Goal: Task Accomplishment & Management: Use online tool/utility

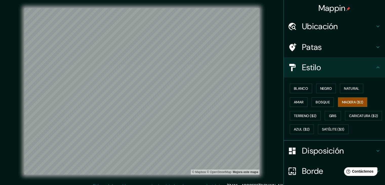
click at [316, 28] on font "Ubicación" at bounding box center [320, 26] width 36 height 11
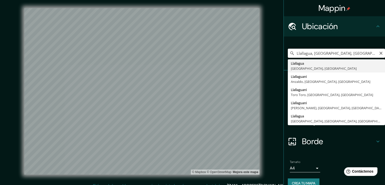
click at [317, 50] on input "Llallagua, [GEOGRAPHIC_DATA], [GEOGRAPHIC_DATA]" at bounding box center [336, 53] width 97 height 9
drag, startPoint x: 369, startPoint y: 53, endPoint x: 290, endPoint y: 56, distance: 79.0
click at [288, 56] on input "Llallagua, [GEOGRAPHIC_DATA], [GEOGRAPHIC_DATA]" at bounding box center [336, 53] width 97 height 9
click at [352, 53] on input "Llallagua, [GEOGRAPHIC_DATA], [GEOGRAPHIC_DATA]" at bounding box center [336, 53] width 97 height 9
drag, startPoint x: 354, startPoint y: 53, endPoint x: 290, endPoint y: 56, distance: 64.3
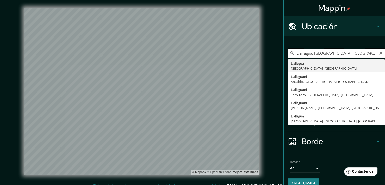
click at [290, 56] on input "Llallagua, [GEOGRAPHIC_DATA], [GEOGRAPHIC_DATA]" at bounding box center [336, 53] width 97 height 9
click at [322, 53] on input "[GEOGRAPHIC_DATA]" at bounding box center [336, 53] width 97 height 9
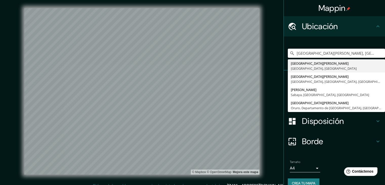
type input "[GEOGRAPHIC_DATA][PERSON_NAME], [GEOGRAPHIC_DATA], [GEOGRAPHIC_DATA]"
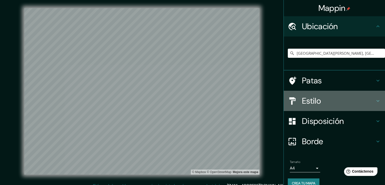
click at [312, 99] on font "Estilo" at bounding box center [311, 100] width 19 height 11
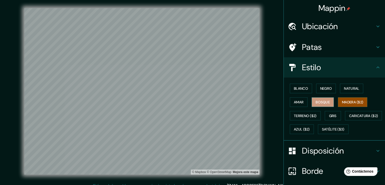
click at [325, 102] on font "Bosque" at bounding box center [323, 102] width 14 height 5
click at [301, 103] on button "Amar" at bounding box center [299, 102] width 18 height 10
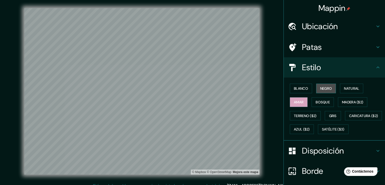
click at [328, 89] on font "Negro" at bounding box center [326, 88] width 12 height 5
click at [350, 90] on font "Natural" at bounding box center [351, 88] width 15 height 5
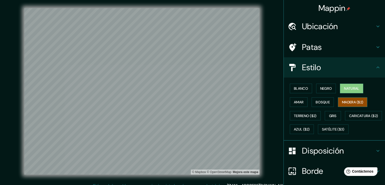
click at [348, 103] on font "Madera ($2)" at bounding box center [352, 102] width 21 height 5
click at [329, 116] on font "Gris" at bounding box center [333, 115] width 8 height 5
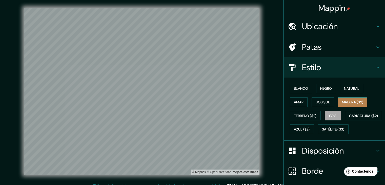
click at [343, 103] on font "Madera ($2)" at bounding box center [352, 102] width 21 height 5
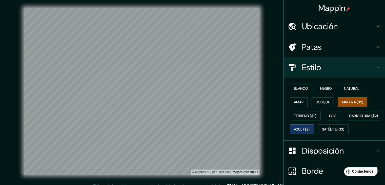
click at [310, 130] on font "Azul ($2)" at bounding box center [302, 129] width 16 height 5
click at [349, 118] on font "Caricatura ($2)" at bounding box center [363, 115] width 29 height 5
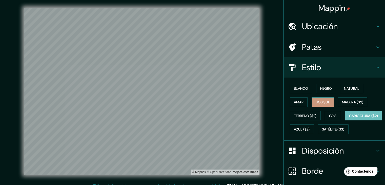
click at [320, 100] on font "Bosque" at bounding box center [323, 102] width 14 height 5
click at [349, 99] on font "Madera ($2)" at bounding box center [352, 102] width 21 height 7
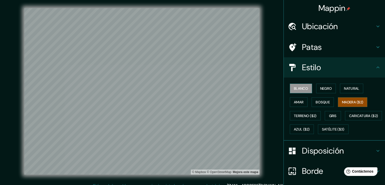
click at [300, 88] on font "Blanco" at bounding box center [301, 88] width 14 height 5
click at [321, 86] on font "Negro" at bounding box center [326, 88] width 12 height 5
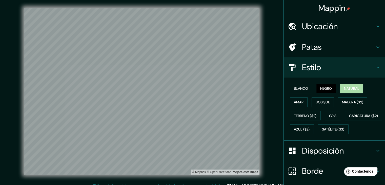
click at [357, 85] on font "Natural" at bounding box center [351, 88] width 15 height 7
click at [321, 102] on font "Bosque" at bounding box center [323, 102] width 14 height 5
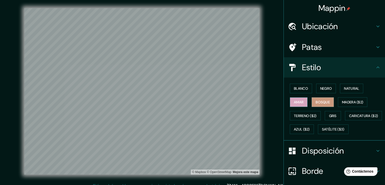
click at [295, 101] on font "Amar" at bounding box center [299, 102] width 10 height 5
click at [345, 99] on font "Madera ($2)" at bounding box center [352, 102] width 21 height 7
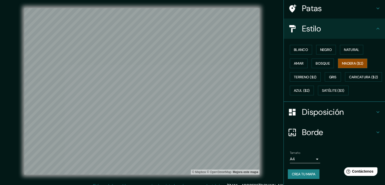
click at [319, 112] on font "Disposición" at bounding box center [323, 112] width 42 height 11
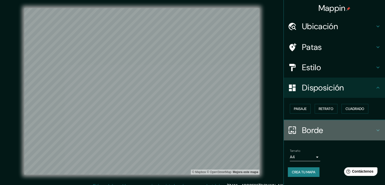
click at [317, 128] on font "Borde" at bounding box center [312, 130] width 21 height 11
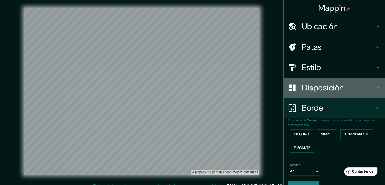
click at [311, 88] on font "Disposición" at bounding box center [323, 87] width 42 height 11
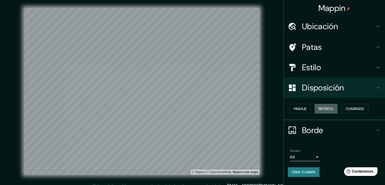
click at [322, 107] on font "Retrato" at bounding box center [326, 108] width 15 height 5
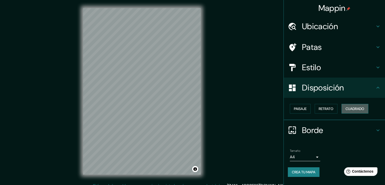
click at [351, 107] on font "Cuadrado" at bounding box center [354, 108] width 19 height 5
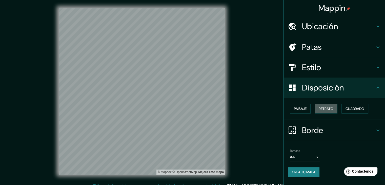
drag, startPoint x: 322, startPoint y: 110, endPoint x: 314, endPoint y: 110, distance: 7.9
click at [322, 110] on font "Retrato" at bounding box center [326, 108] width 15 height 5
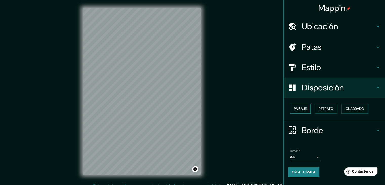
click at [309, 109] on button "Paisaje" at bounding box center [300, 109] width 21 height 10
